Goal: Information Seeking & Learning: Learn about a topic

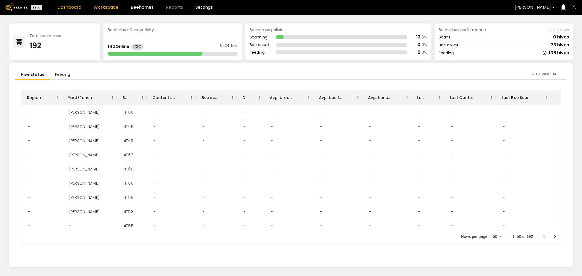
click at [102, 6] on link "Workspace" at bounding box center [106, 7] width 25 height 4
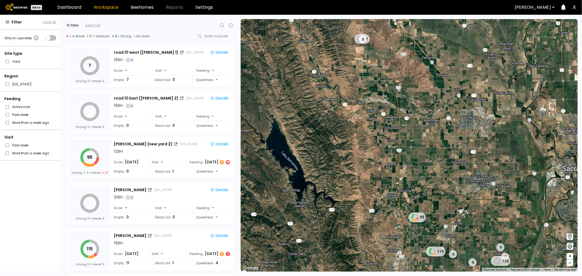
drag, startPoint x: 397, startPoint y: 156, endPoint x: 370, endPoint y: 75, distance: 85.5
click at [370, 75] on div "7 0 95 0 115 0 0 120 0" at bounding box center [409, 145] width 337 height 253
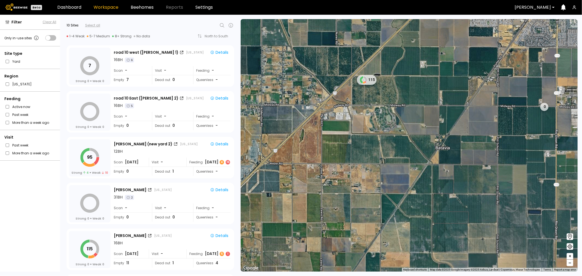
drag, startPoint x: 358, startPoint y: 124, endPoint x: 380, endPoint y: 160, distance: 42.9
click at [380, 160] on div "115 0" at bounding box center [409, 145] width 337 height 253
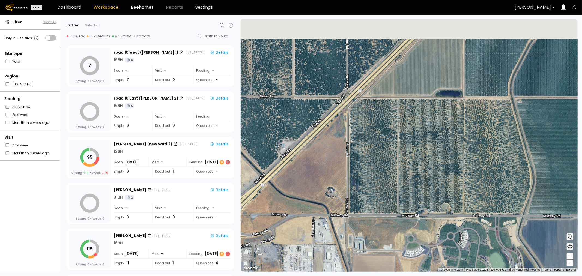
drag, startPoint x: 361, startPoint y: 99, endPoint x: 383, endPoint y: 184, distance: 87.7
click at [386, 192] on div at bounding box center [409, 145] width 337 height 253
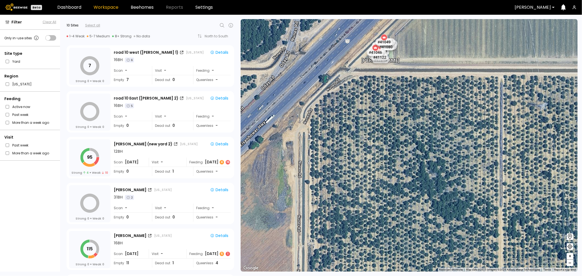
drag, startPoint x: 377, startPoint y: 138, endPoint x: 379, endPoint y: 190, distance: 51.9
click at [384, 219] on div "[PERSON_NAME] # 41073 # 41036 # 40702 # 40069 # 40113 # 40190 # 40203 # 41096 #…" at bounding box center [409, 145] width 337 height 253
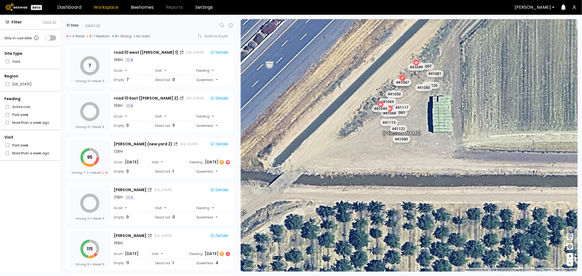
drag, startPoint x: 389, startPoint y: 143, endPoint x: 368, endPoint y: 206, distance: 66.8
click at [367, 213] on div "[PERSON_NAME] # 41073 # 41036 # 40702 # 40069 # 40113 # 40190 # 40203 # 41096 #…" at bounding box center [409, 145] width 337 height 253
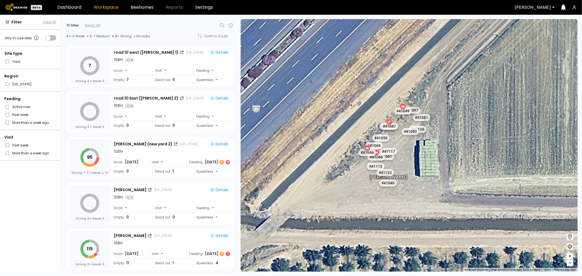
drag, startPoint x: 440, startPoint y: 171, endPoint x: 443, endPoint y: 186, distance: 15.6
click at [445, 192] on div "[PERSON_NAME] # 41073 # 41036 # 40702 # 40069 # 40113 # 40190 # 40203 # 41096 #…" at bounding box center [409, 145] width 337 height 253
click at [404, 110] on div "# 41049" at bounding box center [403, 111] width 19 height 9
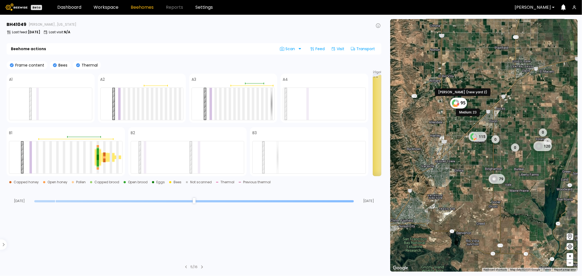
click at [453, 106] on icon at bounding box center [454, 105] width 5 height 3
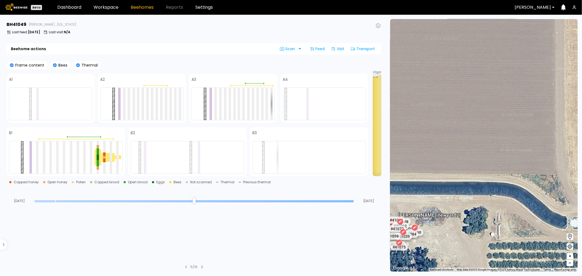
click at [459, 145] on div "[PERSON_NAME] (new yard 2) # 41073 # 41036 # 40702 # 40069 # 40113 # 40190 # 40…" at bounding box center [483, 145] width 187 height 253
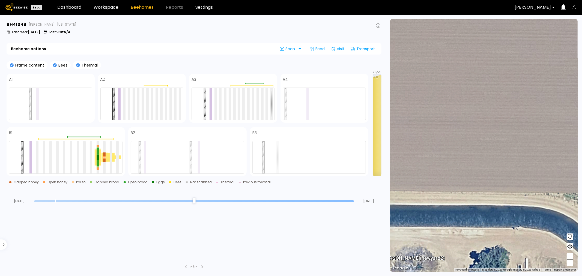
drag, startPoint x: 434, startPoint y: 168, endPoint x: 497, endPoint y: 93, distance: 97.4
click at [497, 93] on div "[PERSON_NAME] (new yard 2) # 41073 # 41036 # 40702 # 40069 # 40113 # 40190 # 40…" at bounding box center [483, 145] width 187 height 253
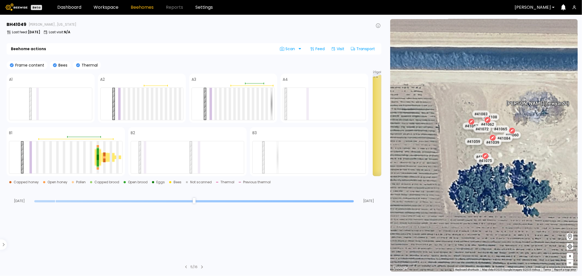
drag, startPoint x: 467, startPoint y: 124, endPoint x: 522, endPoint y: 91, distance: 64.4
click at [522, 95] on div "[PERSON_NAME] (new yard 2)" at bounding box center [537, 100] width 63 height 11
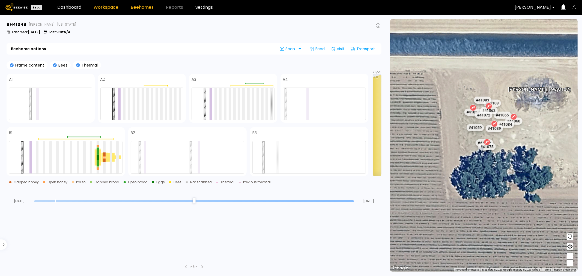
click at [108, 7] on link "Workspace" at bounding box center [106, 7] width 25 height 4
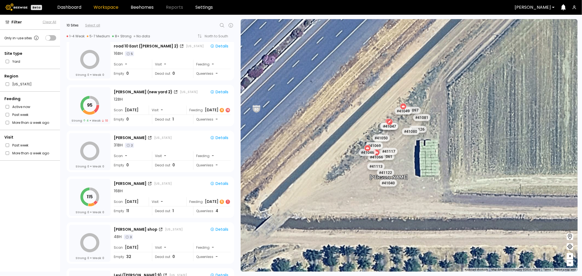
scroll to position [61, 0]
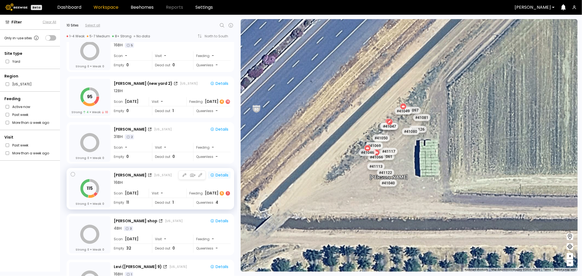
click at [217, 172] on button "Details" at bounding box center [219, 175] width 23 height 7
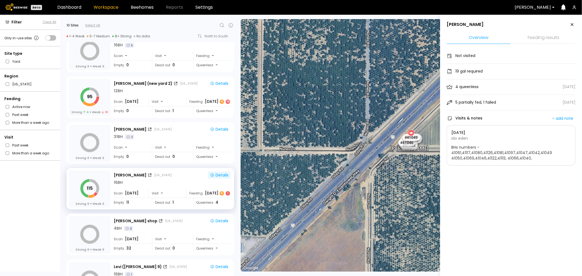
click at [533, 34] on li "Feeding results" at bounding box center [544, 38] width 64 height 12
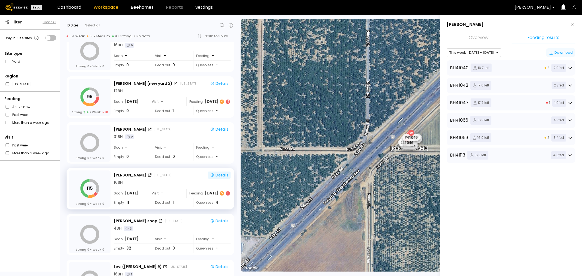
click at [557, 50] on div "Download" at bounding box center [561, 52] width 24 height 5
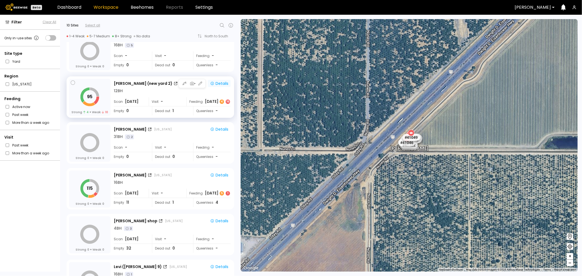
click at [225, 84] on div "Details" at bounding box center [219, 83] width 18 height 5
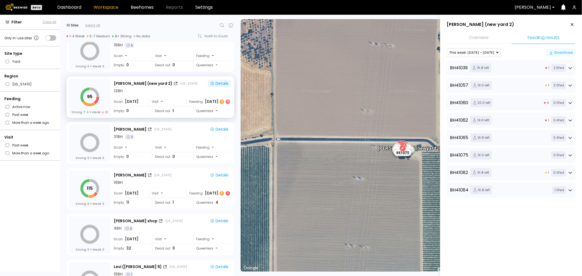
click at [550, 51] on icon "button" at bounding box center [551, 52] width 4 height 4
click at [217, 177] on div "Details" at bounding box center [219, 175] width 18 height 5
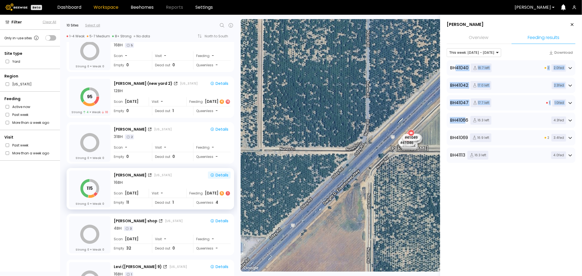
drag, startPoint x: 454, startPoint y: 67, endPoint x: 468, endPoint y: 120, distance: 54.3
click at [468, 121] on div "BH 41040 16.7 left 2 2.0 fed BH 41042 17.0 left 2.3 fed BH 41047 17.7 left 1 1.…" at bounding box center [511, 119] width 129 height 119
click at [466, 108] on div "BH 41047 17.7 left 1 1.0 fed" at bounding box center [511, 102] width 129 height 15
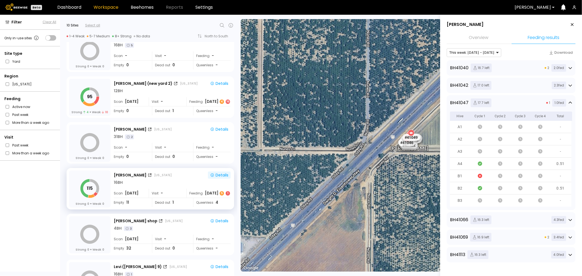
click at [572, 103] on div "BH 41047 17.7 left 1 1.0 fed Hive Cycle 1 Cycle 2 Cycle 3 Cycle 4 Total A1 - A2…" at bounding box center [511, 152] width 129 height 115
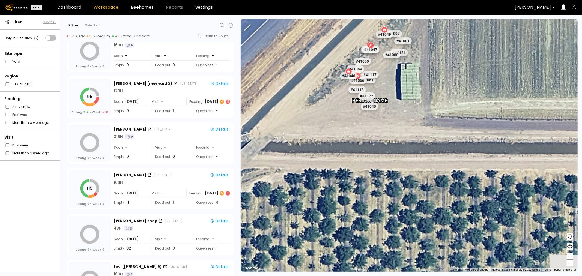
drag, startPoint x: 407, startPoint y: 135, endPoint x: 350, endPoint y: 157, distance: 61.0
click at [350, 157] on div "# 41073 # 41036 # 40702 # 40069 # 40113 # 40190 # 40203 # 41096 # 41140 # 40277…" at bounding box center [409, 145] width 337 height 253
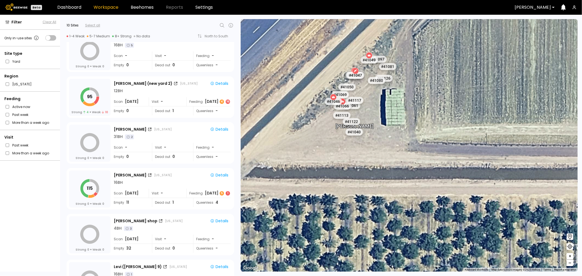
drag, startPoint x: 378, startPoint y: 104, endPoint x: 375, endPoint y: 135, distance: 31.2
click at [374, 157] on div "# 41073 # 41036 # 40702 # 40069 # 40113 # 40190 # 40203 # 41096 # 41140 # 40277…" at bounding box center [409, 145] width 337 height 253
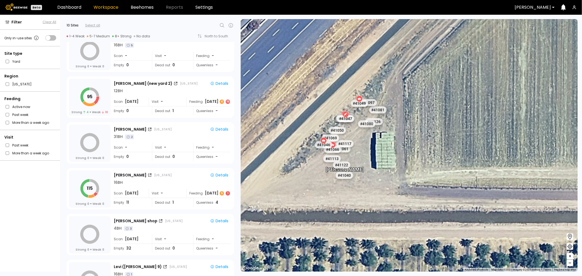
drag, startPoint x: 350, startPoint y: 115, endPoint x: 360, endPoint y: 139, distance: 25.9
click at [360, 139] on div "# 41073 # 41036 # 40702 # 40069 # 40113 # 40190 # 40203 # 41096 # 41140 # 40277…" at bounding box center [409, 145] width 337 height 253
